Goal: Task Accomplishment & Management: Complete application form

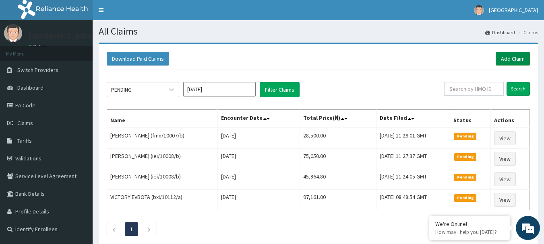
click at [516, 57] on link "Add Claim" at bounding box center [513, 59] width 34 height 14
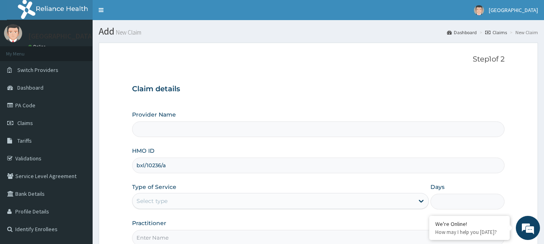
type input "bxl/10236/a"
click at [192, 200] on div "Select type" at bounding box center [272, 201] width 281 height 13
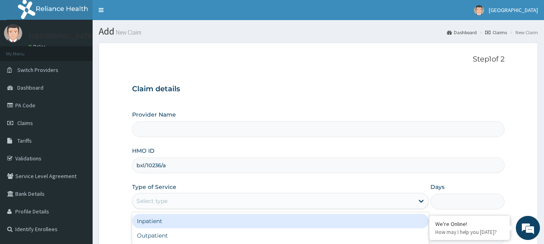
type input "[GEOGRAPHIC_DATA]"
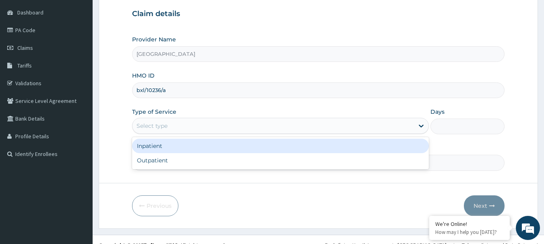
scroll to position [81, 0]
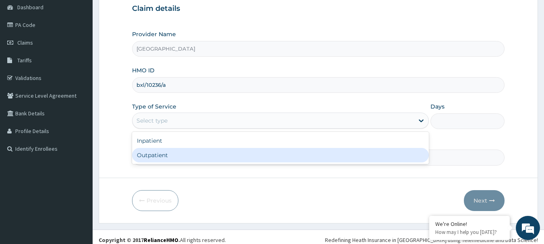
click at [171, 152] on div "Outpatient" at bounding box center [280, 155] width 297 height 14
type input "1"
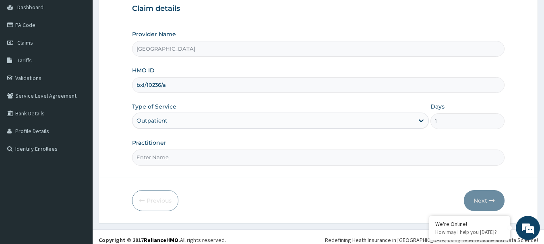
click at [210, 158] on input "Practitioner" at bounding box center [318, 158] width 373 height 16
click at [170, 157] on input "Practitioner" at bounding box center [318, 158] width 373 height 16
type input "DR [PERSON_NAME]"
click at [483, 200] on button "Next" at bounding box center [484, 200] width 41 height 21
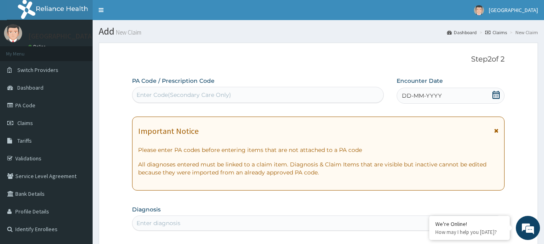
click at [274, 93] on div "Enter Code(Secondary Care Only)" at bounding box center [257, 95] width 251 height 13
type input "PA/2399AB"
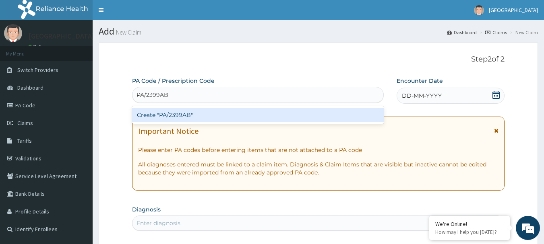
click at [169, 112] on div "Create "PA/2399AB"" at bounding box center [258, 115] width 252 height 14
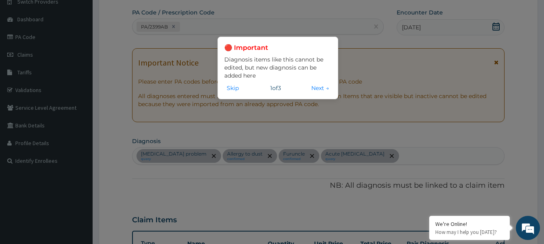
scroll to position [87, 0]
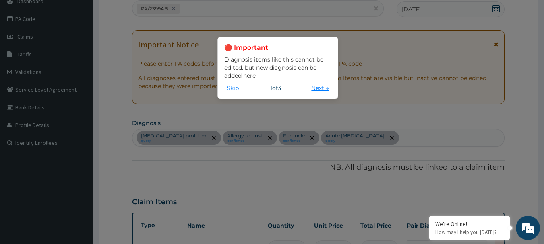
click at [317, 89] on button "Next →" at bounding box center [320, 88] width 23 height 9
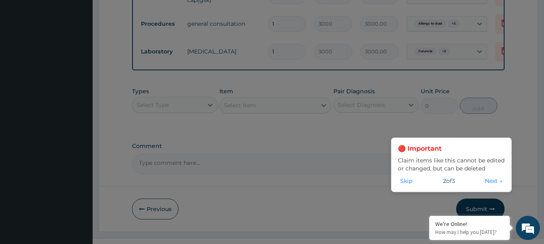
scroll to position [540, 0]
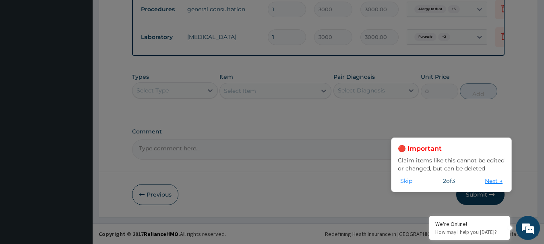
click at [496, 179] on button "Next →" at bounding box center [493, 181] width 23 height 9
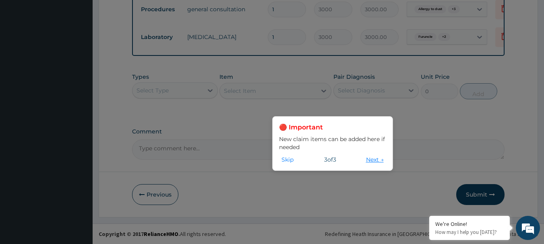
click at [374, 160] on button "Next →" at bounding box center [375, 159] width 23 height 9
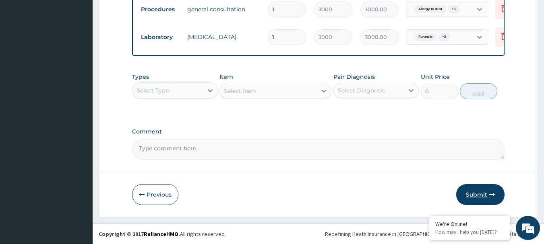
click at [480, 191] on button "Submit" at bounding box center [480, 194] width 48 height 21
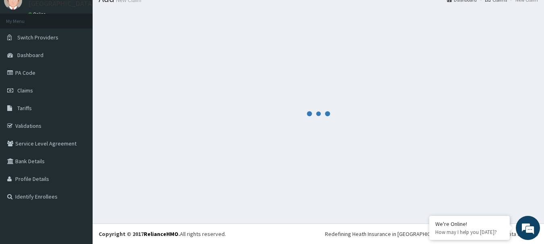
scroll to position [33, 0]
click at [478, 196] on div at bounding box center [318, 114] width 439 height 208
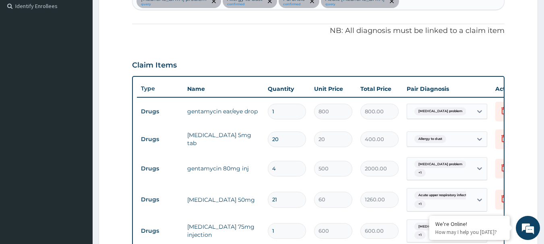
scroll to position [218, 0]
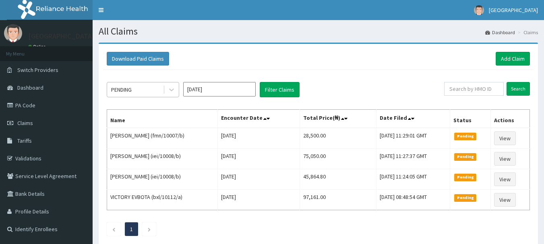
click at [164, 92] on span at bounding box center [164, 90] width 0 height 8
click at [169, 91] on icon at bounding box center [171, 90] width 8 height 8
click at [178, 88] on div at bounding box center [171, 90] width 14 height 14
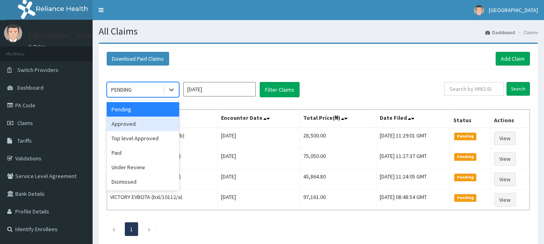
click at [148, 130] on div "Approved" at bounding box center [143, 124] width 72 height 14
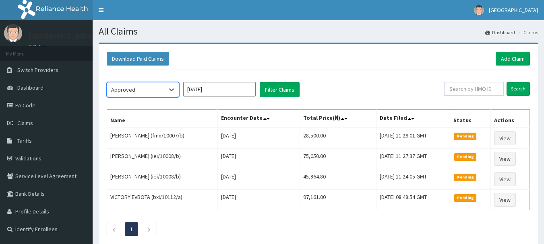
click at [144, 127] on th "Name" at bounding box center [162, 119] width 111 height 19
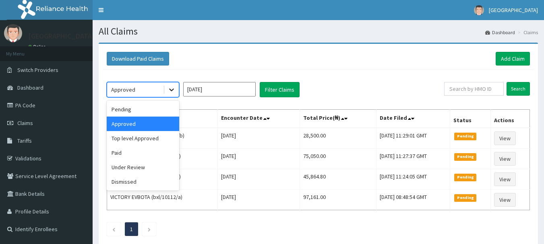
click at [173, 92] on icon at bounding box center [171, 90] width 8 height 8
click at [169, 123] on div "Approved" at bounding box center [143, 124] width 72 height 14
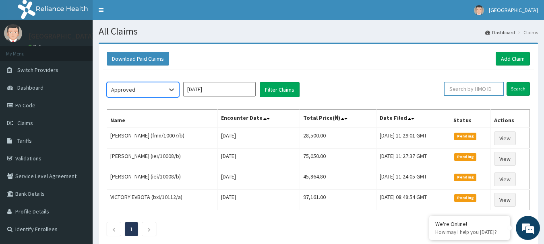
click at [475, 91] on input "text" at bounding box center [474, 89] width 60 height 14
paste input "bxl/10236/a"
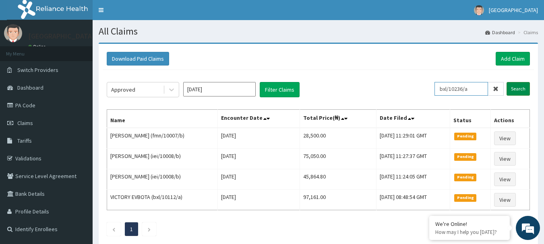
type input "bxl/10236/a"
click at [511, 90] on input "Search" at bounding box center [517, 89] width 23 height 14
